Goal: Use online tool/utility: Use online tool/utility

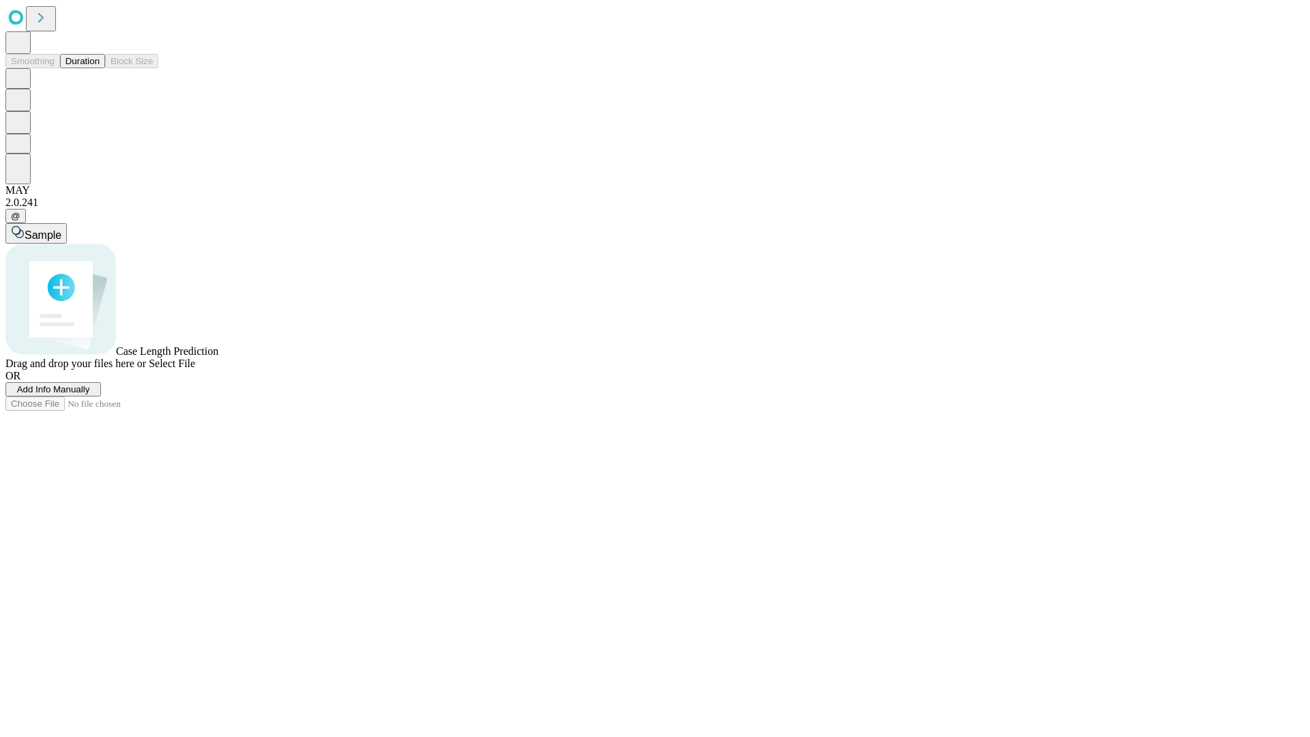
click at [100, 68] on button "Duration" at bounding box center [82, 61] width 45 height 14
click at [195, 369] on span "Select File" at bounding box center [172, 363] width 46 height 12
